Goal: Check status: Check status

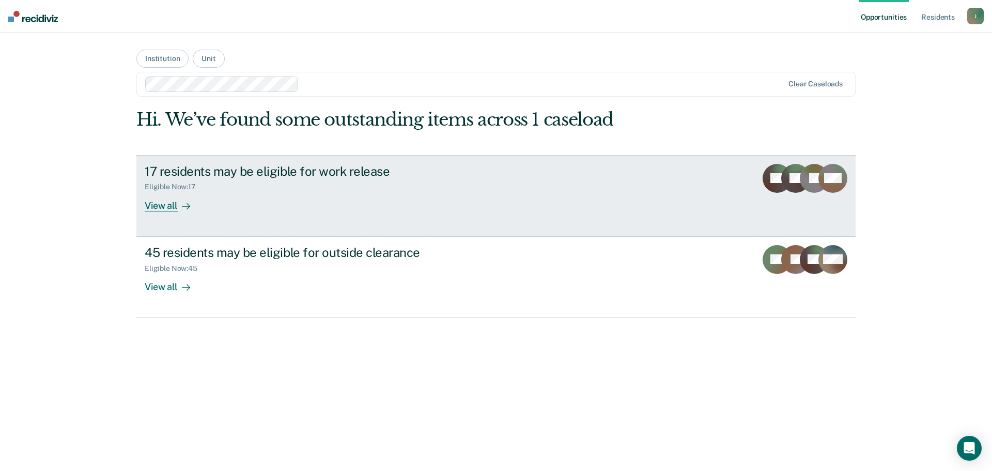
click at [280, 181] on div "Eligible Now : 17" at bounding box center [326, 184] width 363 height 13
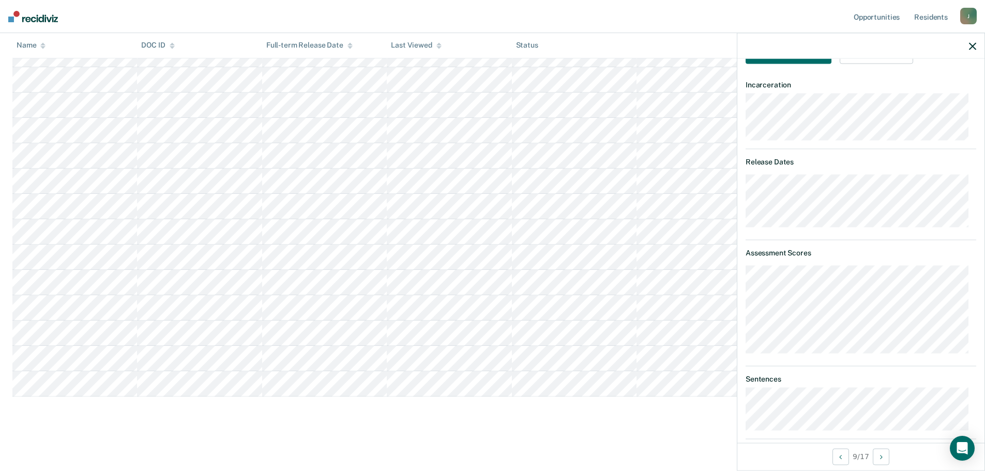
scroll to position [149, 0]
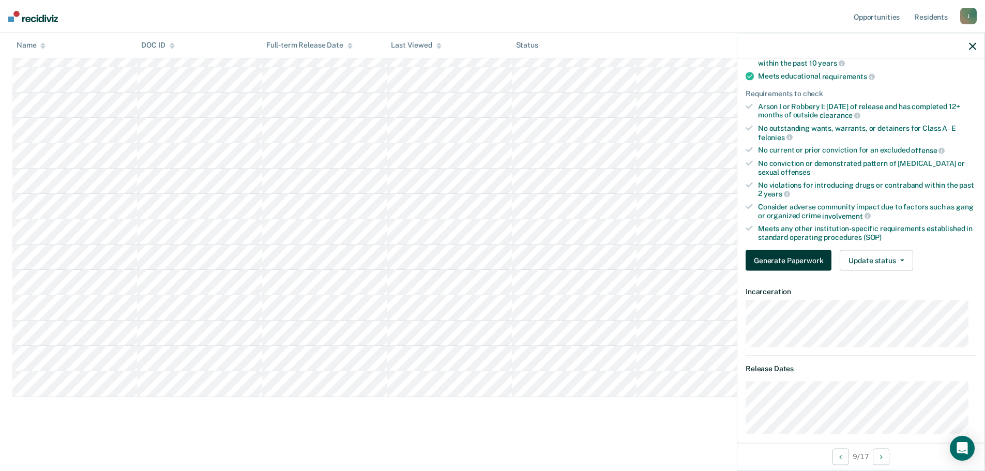
click at [786, 259] on button "Generate Paperwork" at bounding box center [788, 260] width 86 height 21
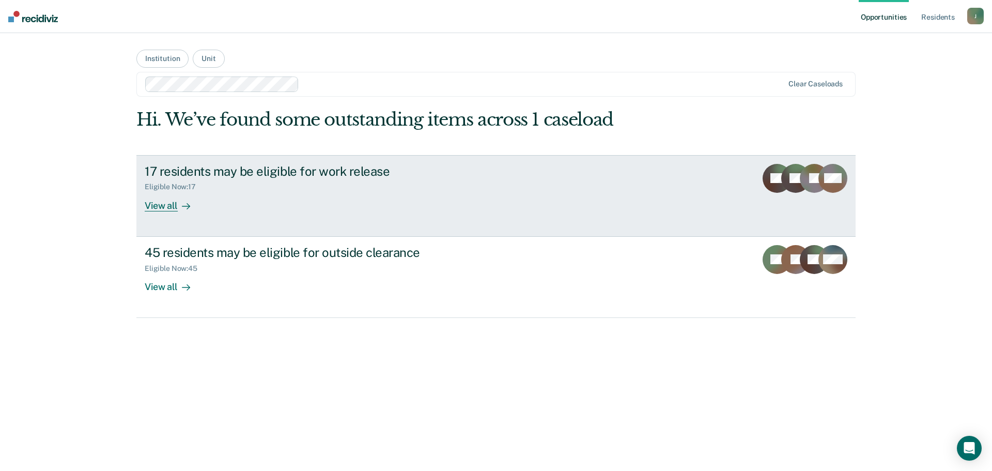
click at [310, 210] on div "17 residents may be eligible for work release Eligible Now : 17 View all" at bounding box center [339, 188] width 388 height 48
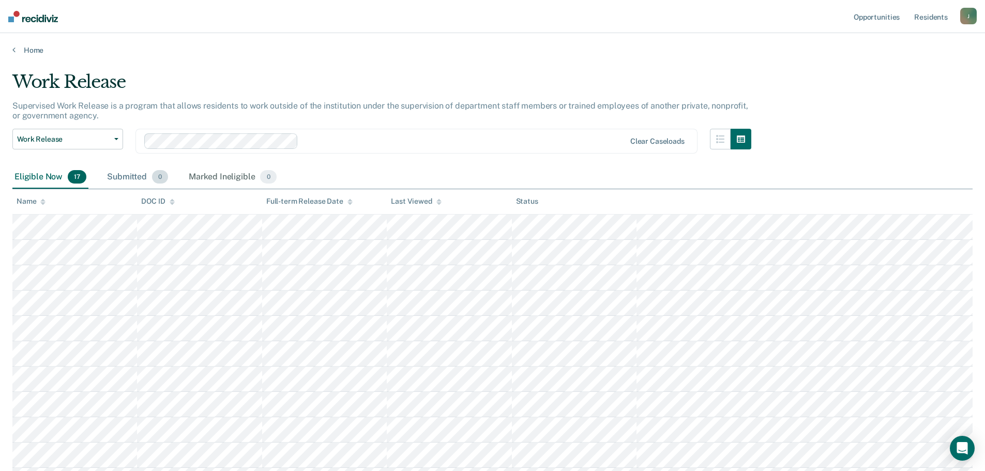
click at [121, 176] on div "Submitted 0" at bounding box center [137, 177] width 65 height 23
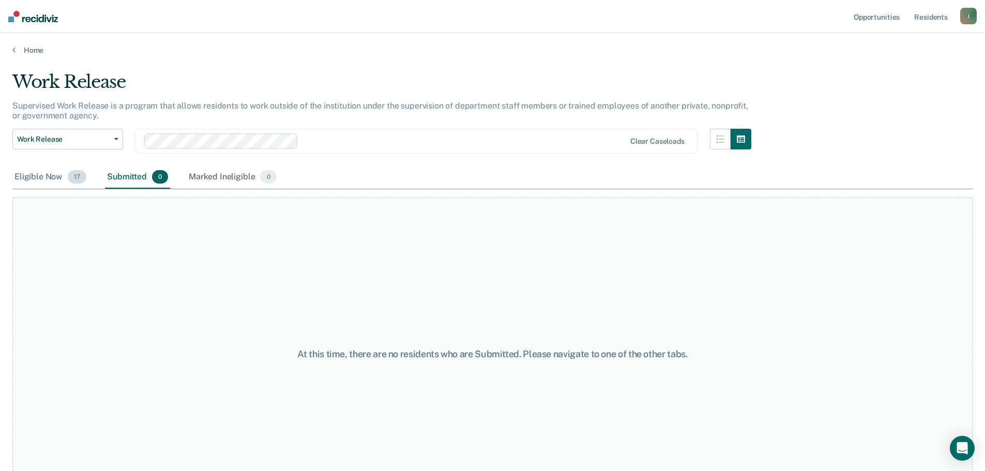
click at [48, 178] on div "Eligible Now 17" at bounding box center [50, 177] width 76 height 23
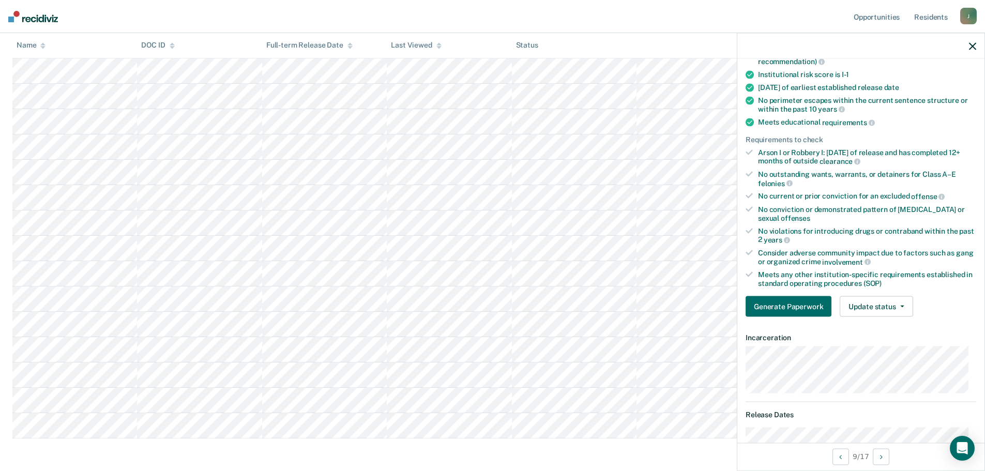
scroll to position [155, 0]
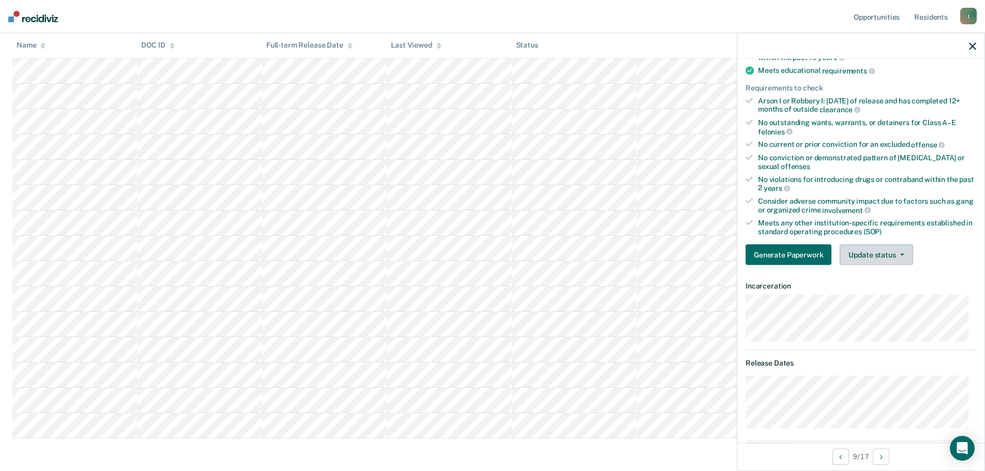
click at [870, 251] on button "Update status" at bounding box center [875, 254] width 73 height 21
click at [958, 254] on div "Generate Paperwork Update status Mark Submitted Mark Ineligible" at bounding box center [860, 254] width 231 height 21
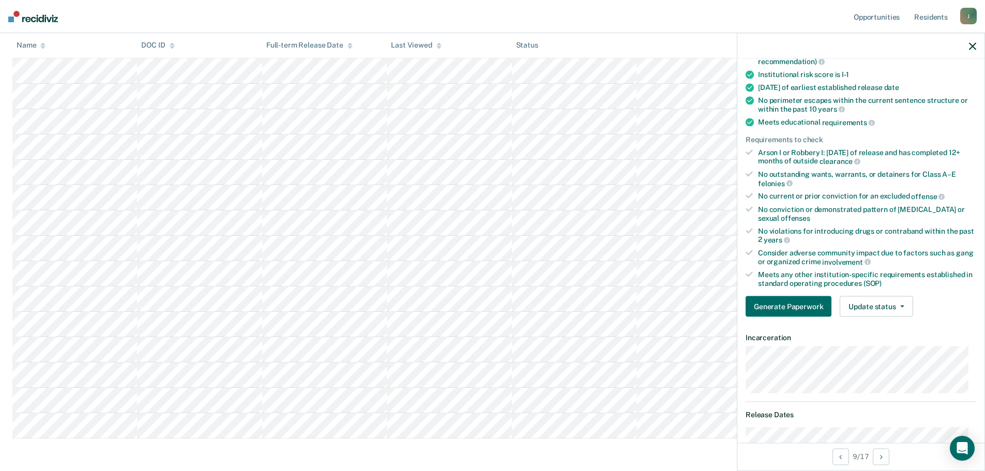
scroll to position [0, 0]
